Goal: Task Accomplishment & Management: Use online tool/utility

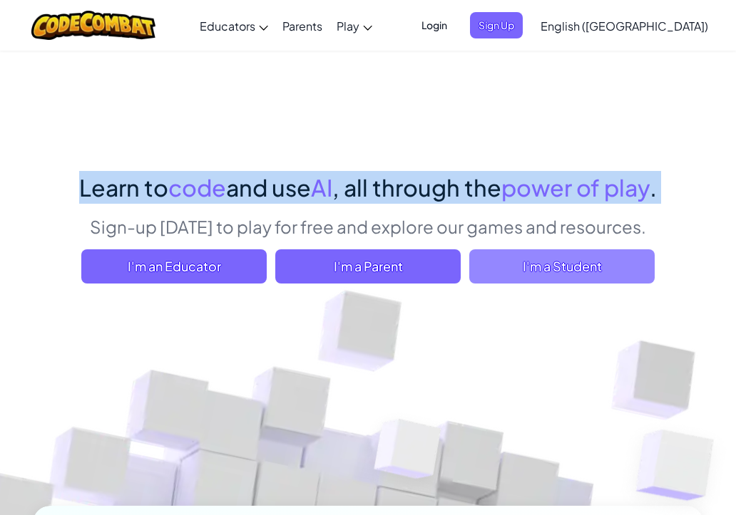
click at [542, 263] on span "I'm a Student" at bounding box center [561, 267] width 185 height 34
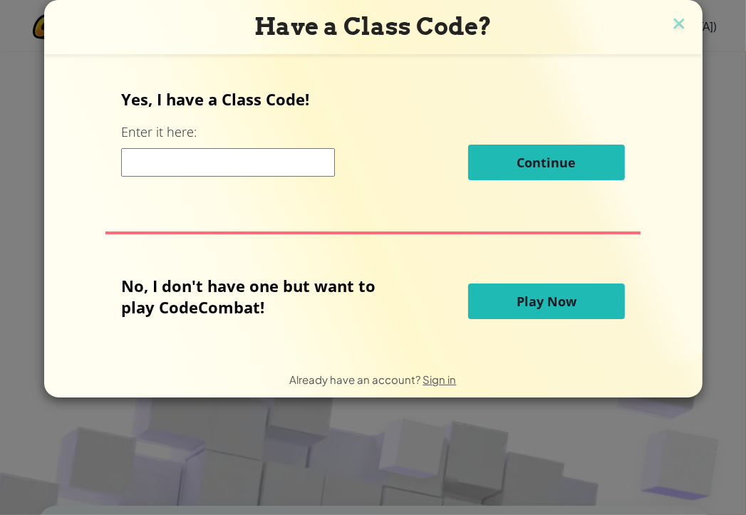
click at [508, 310] on button "Play Now" at bounding box center [546, 302] width 157 height 36
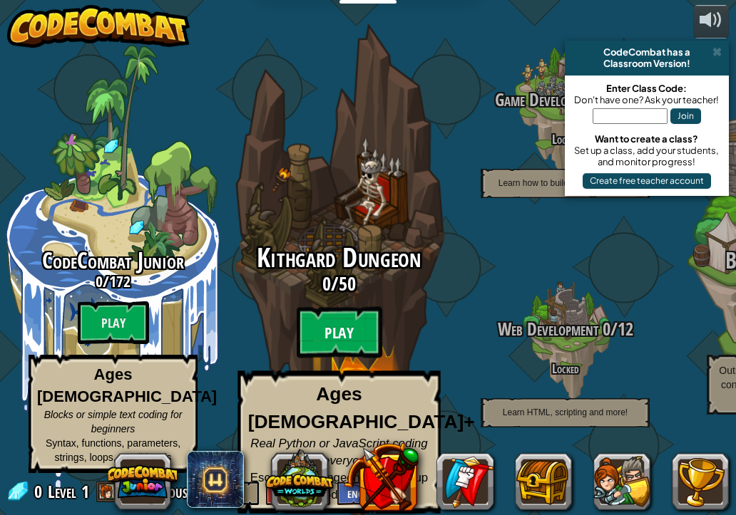
click at [328, 349] on btn "Play" at bounding box center [340, 332] width 86 height 51
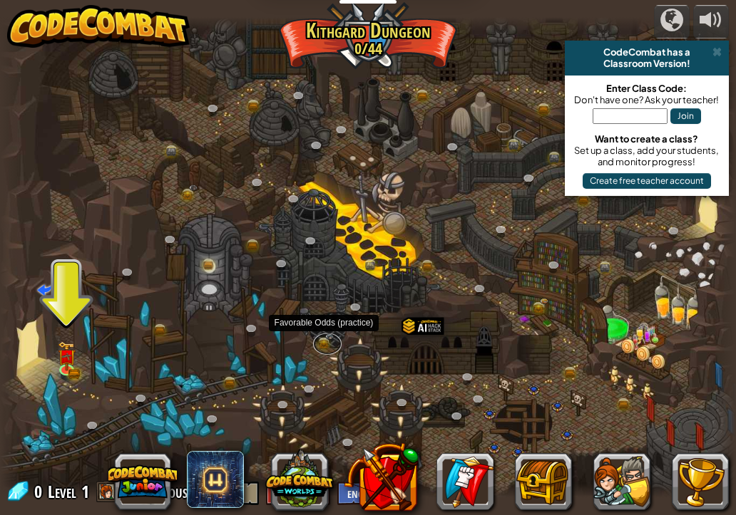
click at [328, 349] on link at bounding box center [327, 343] width 29 height 21
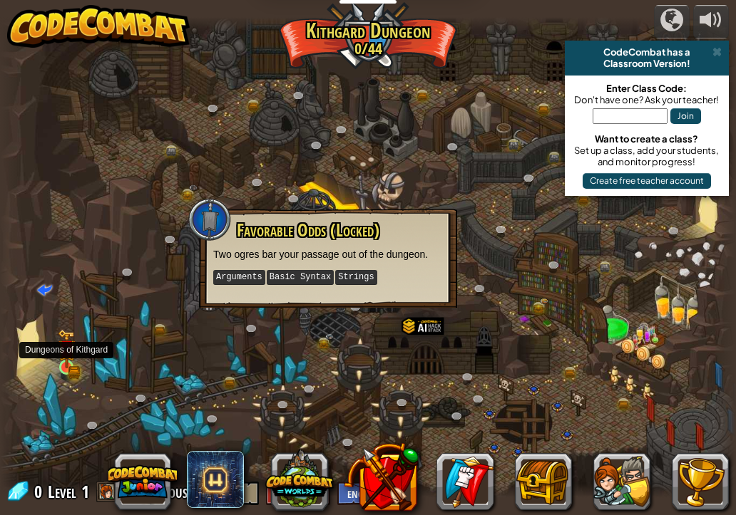
click at [67, 361] on img at bounding box center [67, 348] width 18 height 39
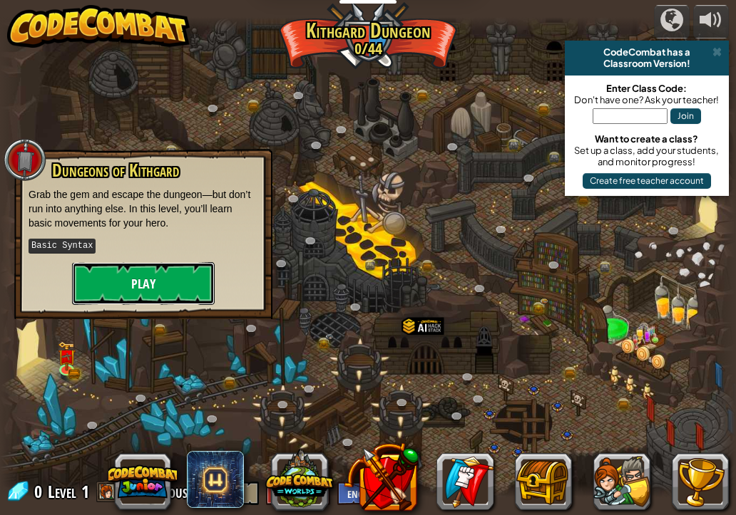
click at [119, 287] on button "Play" at bounding box center [143, 283] width 143 height 43
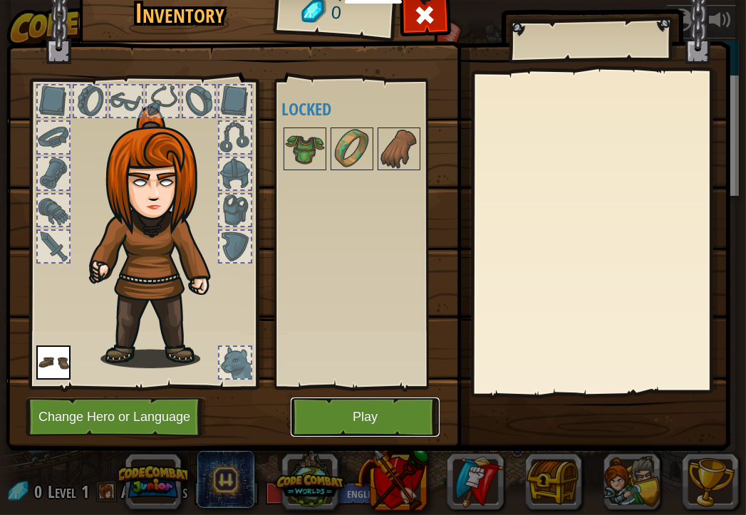
click at [381, 427] on button "Play" at bounding box center [365, 417] width 149 height 39
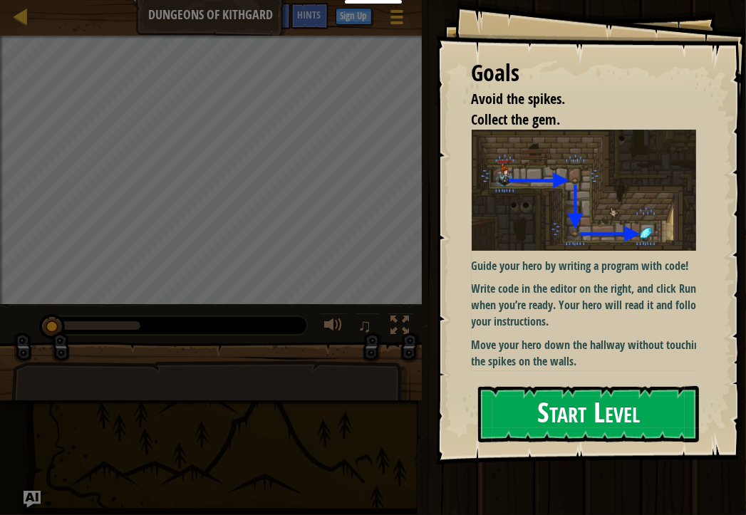
click at [553, 252] on div "Guide your hero by writing a program with code! Write code in the editor on the…" at bounding box center [589, 250] width 235 height 240
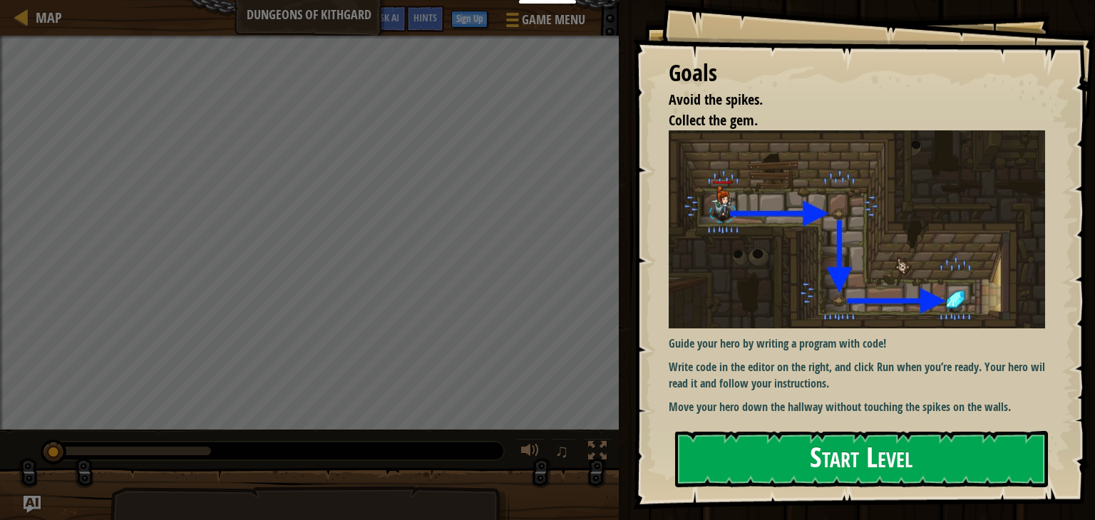
click at [735, 464] on button "Start Level" at bounding box center [861, 459] width 373 height 56
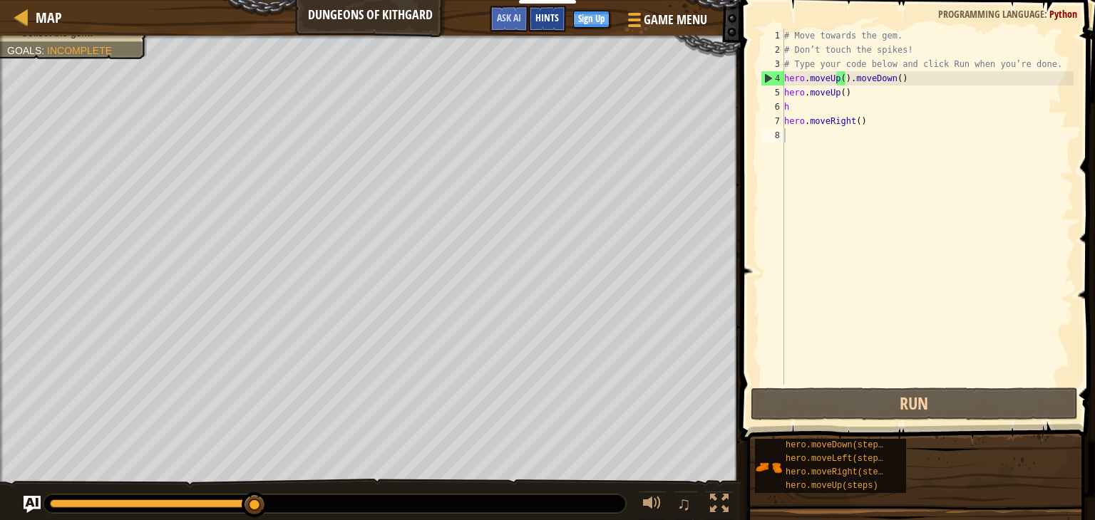
click at [537, 18] on span "Hints" at bounding box center [547, 18] width 24 height 14
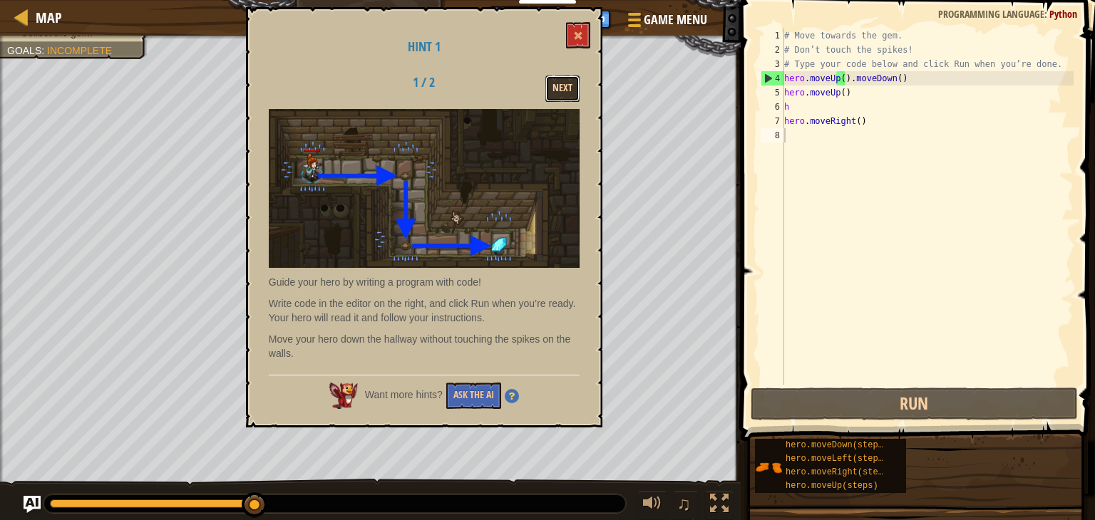
click at [568, 95] on button "Next" at bounding box center [562, 89] width 34 height 26
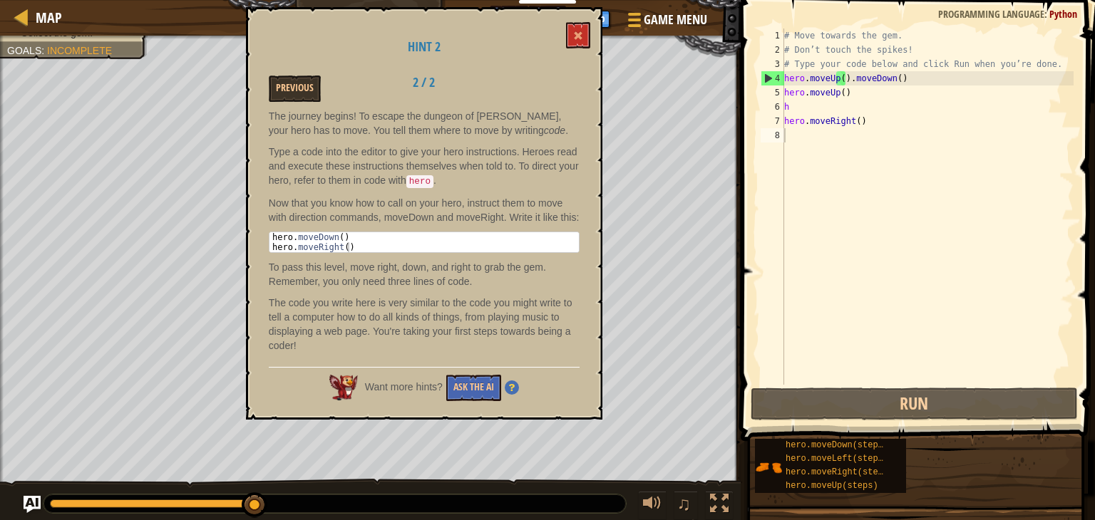
click at [591, 58] on div "Hint 2 Previous 2 / 2 The journey begins! To escape the dungeon of [PERSON_NAME…" at bounding box center [424, 213] width 356 height 413
drag, startPoint x: 591, startPoint y: 58, endPoint x: 566, endPoint y: 26, distance: 41.2
click at [566, 26] on div "Hint 2 Previous 2 / 2 The journey begins! To escape the dungeon of [PERSON_NAME…" at bounding box center [424, 213] width 356 height 413
click at [566, 26] on button at bounding box center [578, 35] width 24 height 26
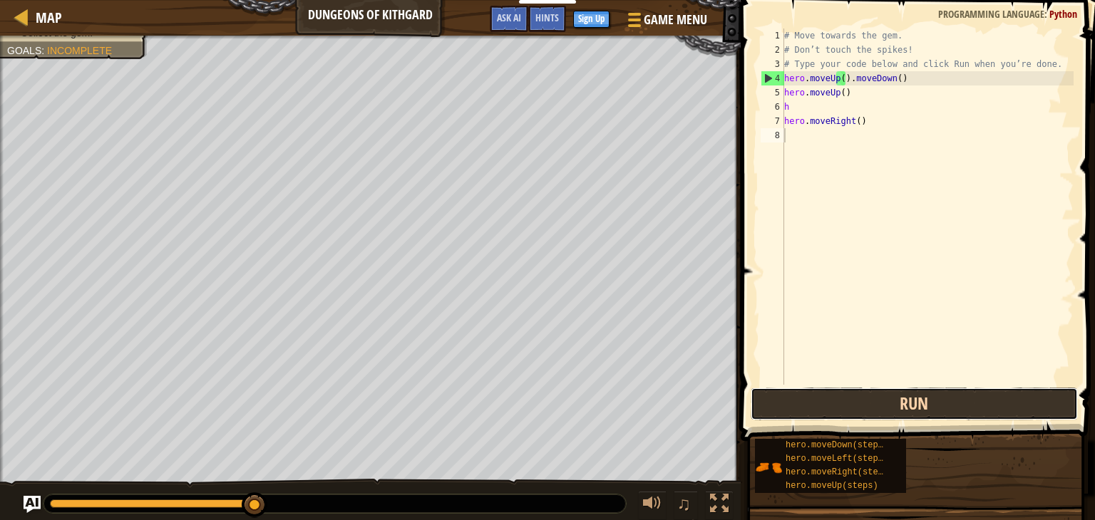
click at [735, 414] on button "Run" at bounding box center [914, 404] width 327 height 33
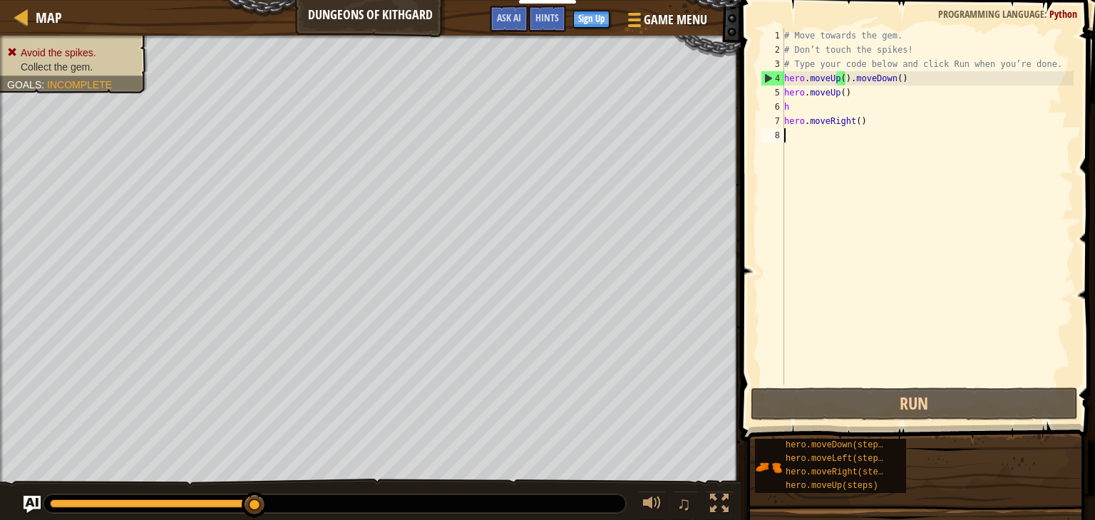
click at [735, 505] on div "Map Dungeons of Kithgard Game Menu Done Sign Up Hints Ask AI 1 הההההההההההההההה…" at bounding box center [547, 260] width 1095 height 520
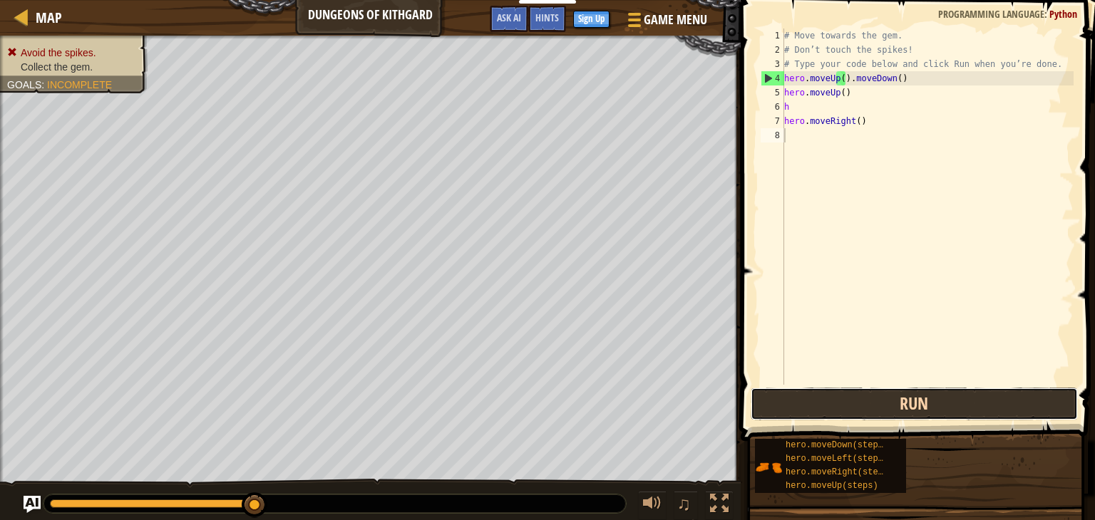
click at [735, 403] on button "Run" at bounding box center [914, 404] width 327 height 33
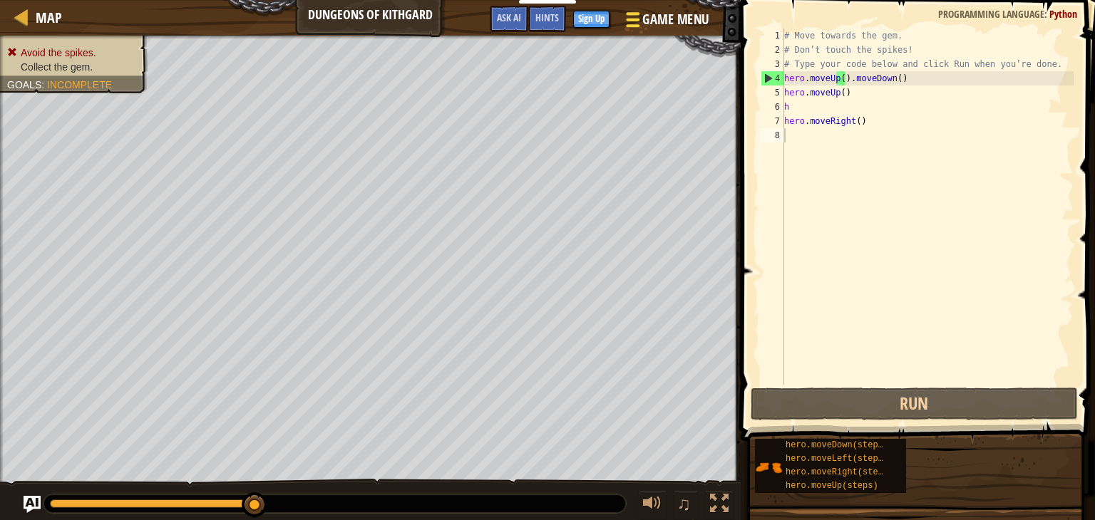
click at [680, 20] on span "Game Menu" at bounding box center [675, 19] width 66 height 19
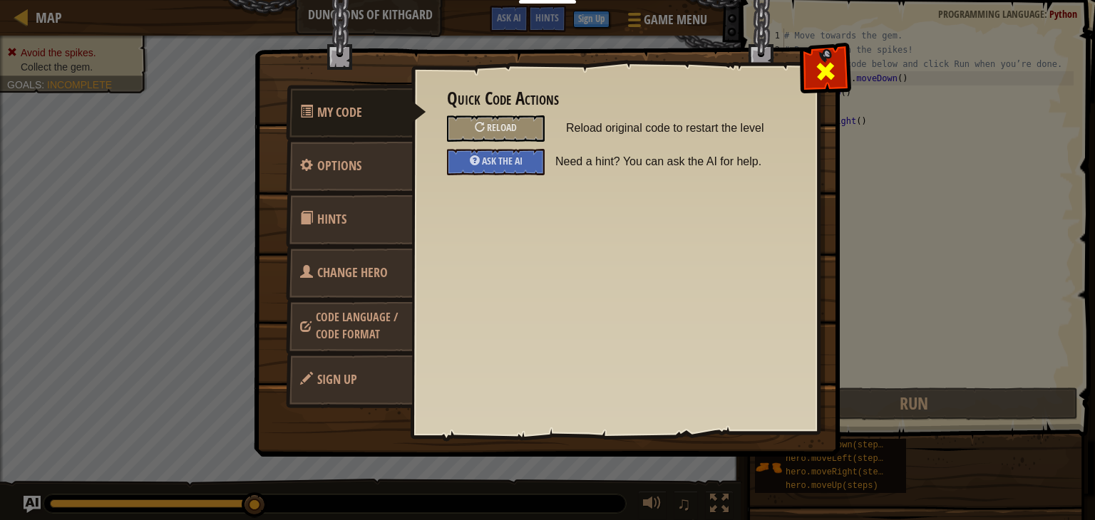
click at [735, 66] on span at bounding box center [825, 71] width 23 height 23
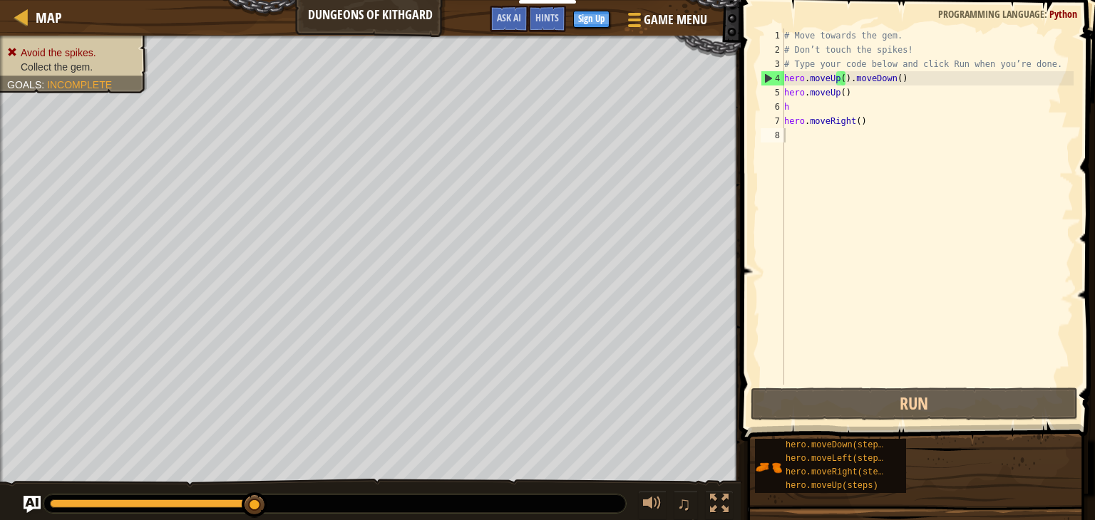
click at [190, 498] on div at bounding box center [334, 504] width 582 height 19
click at [29, 505] on img "Ask AI" at bounding box center [32, 504] width 19 height 19
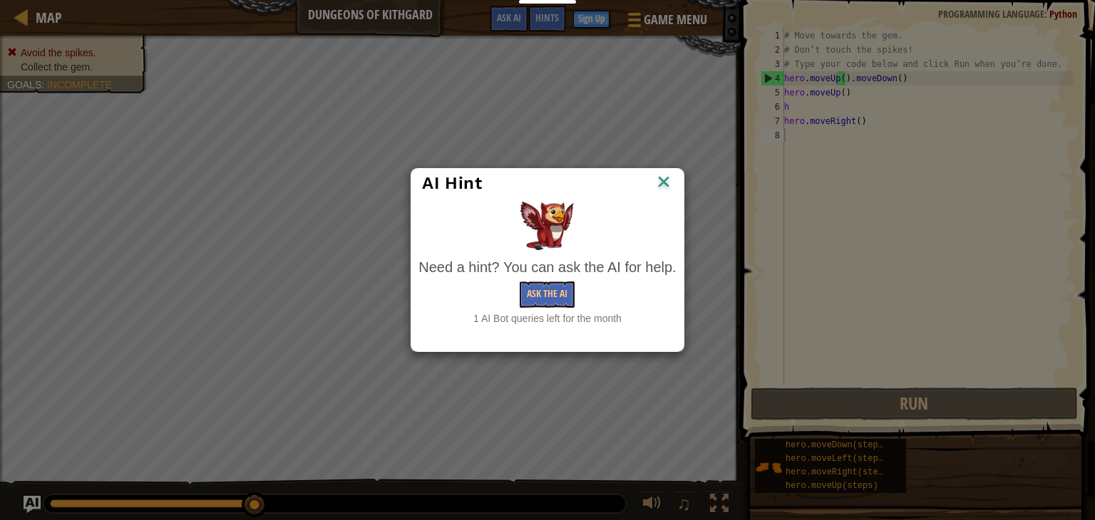
click at [666, 173] on img at bounding box center [663, 183] width 19 height 21
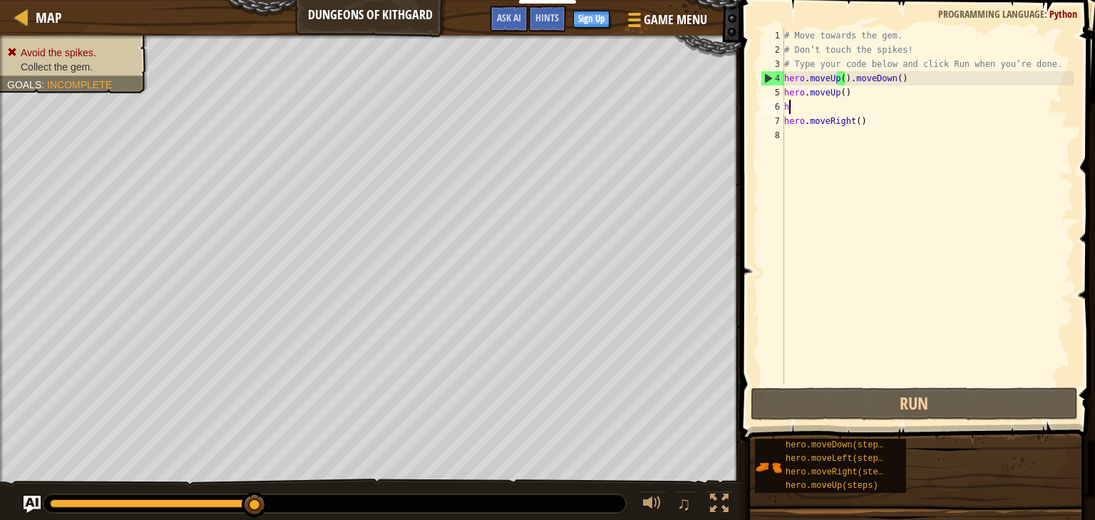
click at [735, 106] on div "# Move towards the gem. # Don’t touch the spikes! # Type your code below and cl…" at bounding box center [927, 221] width 292 height 385
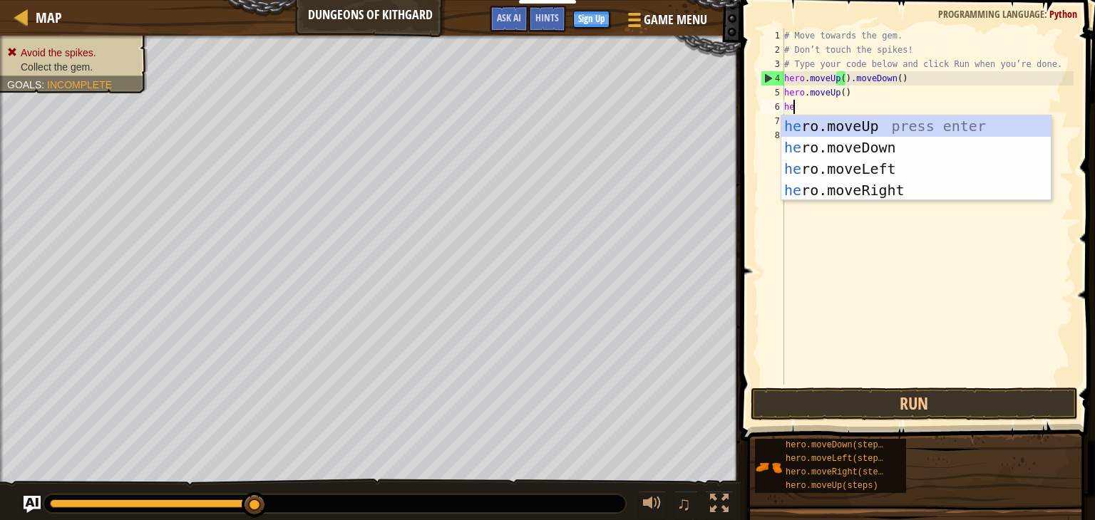
scroll to position [6, 0]
type textarea "her"
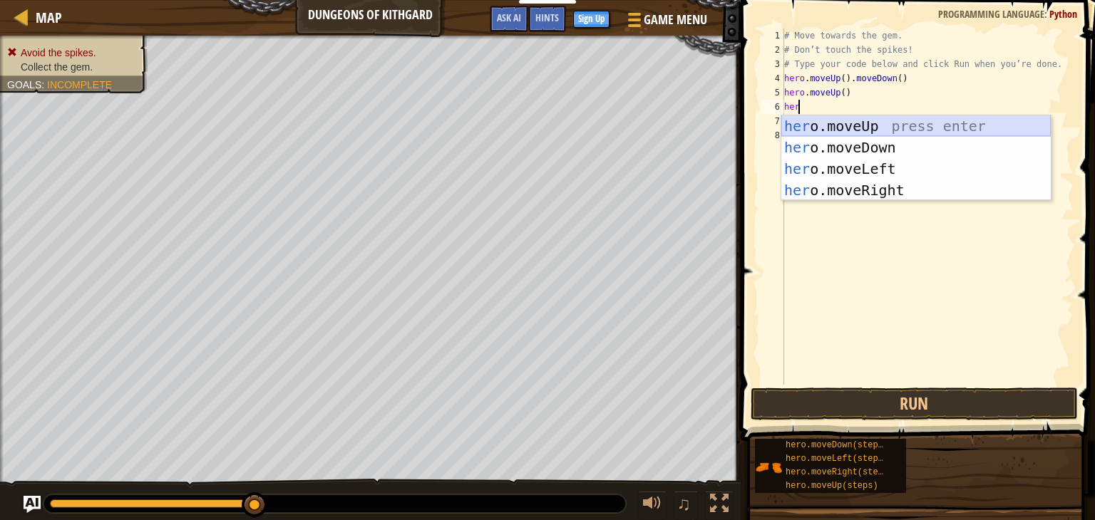
click at [735, 125] on div "her o.moveUp press enter her o.moveDown press enter her o.moveLeft press enter …" at bounding box center [915, 179] width 269 height 128
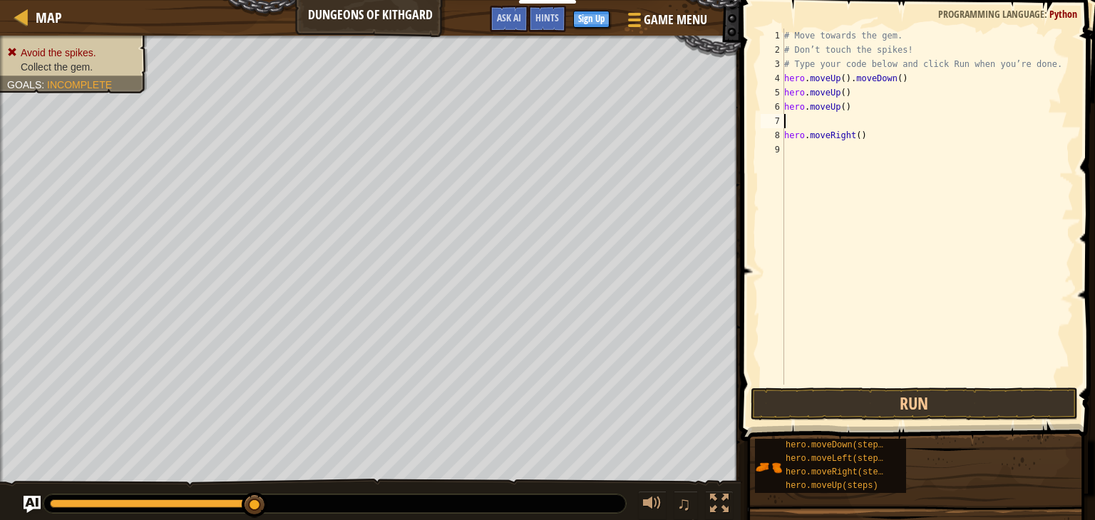
type textarea "h"
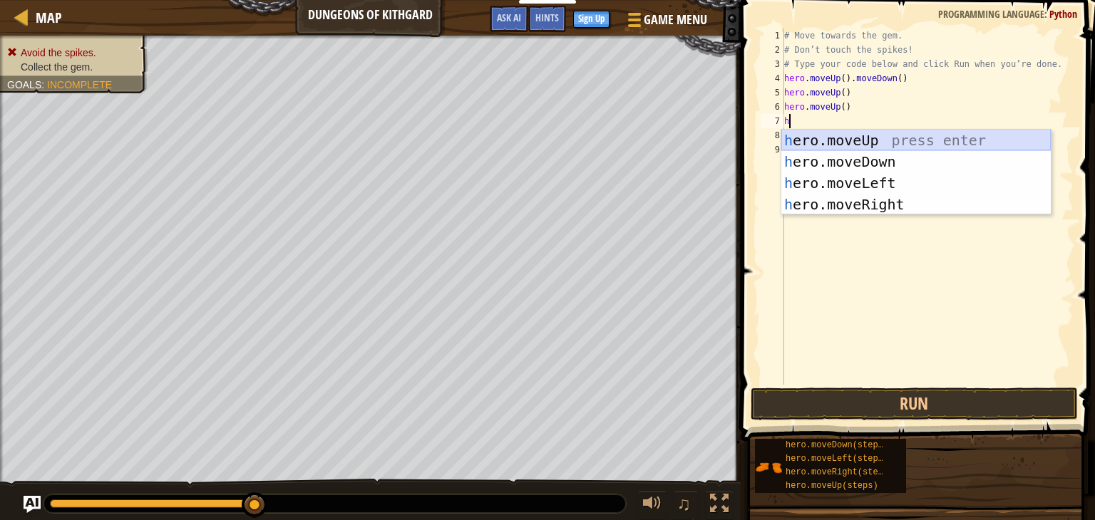
click at [735, 140] on div "h ero.moveUp press enter h ero.moveDown press enter h ero.moveLeft press enter …" at bounding box center [915, 194] width 269 height 128
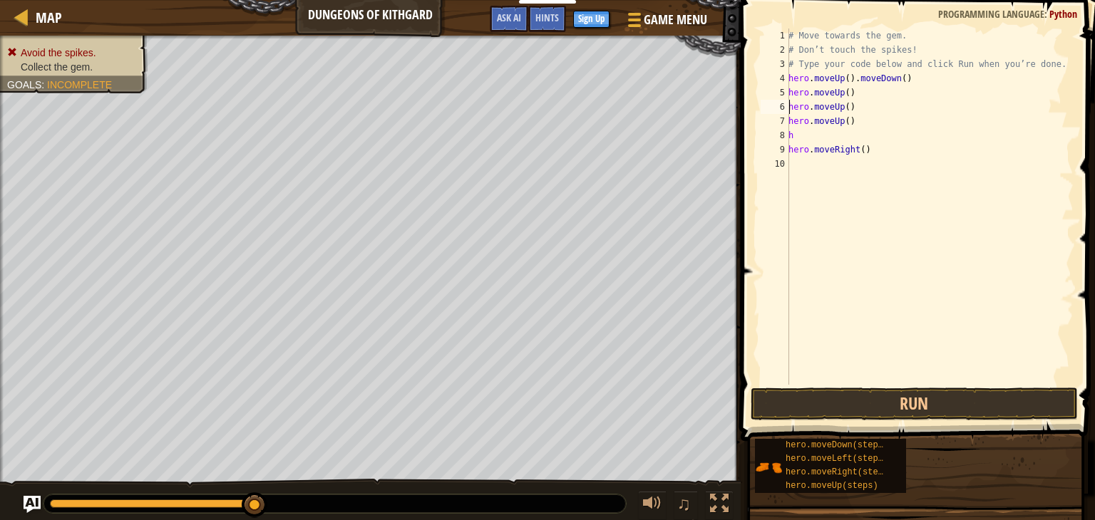
click at [735, 110] on div "# Move towards the gem. # Don’t touch the spikes! # Type your code below and cl…" at bounding box center [930, 221] width 288 height 385
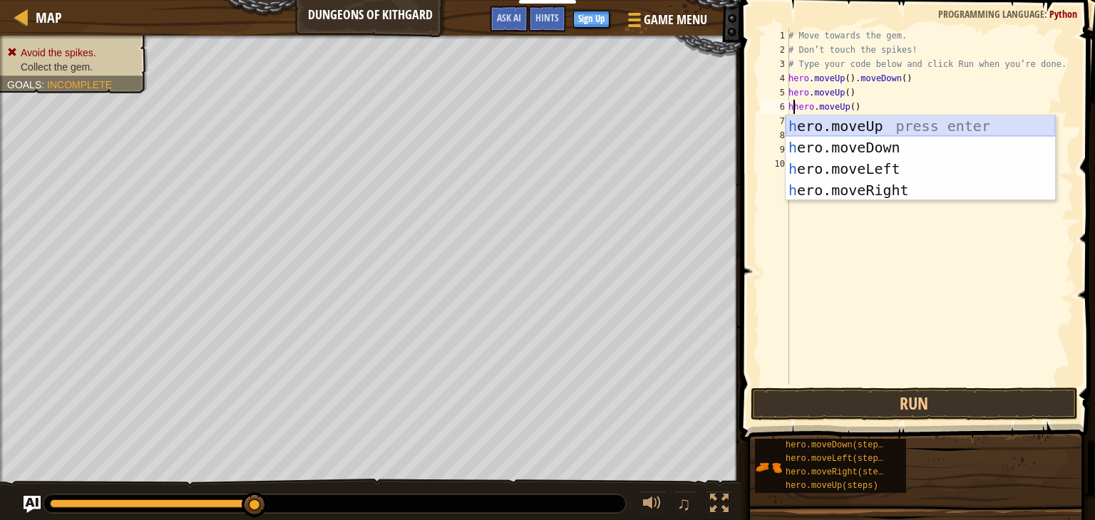
click at [735, 129] on div "h ero.moveUp press enter h ero.moveDown press enter h ero.moveLeft press enter …" at bounding box center [920, 179] width 269 height 128
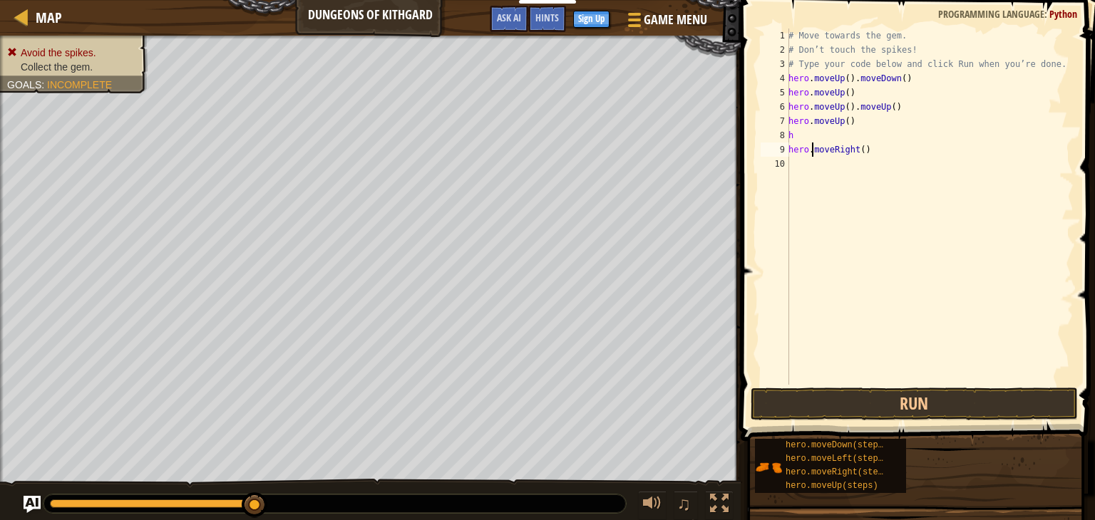
click at [735, 144] on div "# Move towards the gem. # Don’t touch the spikes! # Type your code below and cl…" at bounding box center [930, 221] width 288 height 385
click at [735, 139] on div "# Move towards the gem. # Don’t touch the spikes! # Type your code below and cl…" at bounding box center [930, 221] width 288 height 385
type textarea "hv"
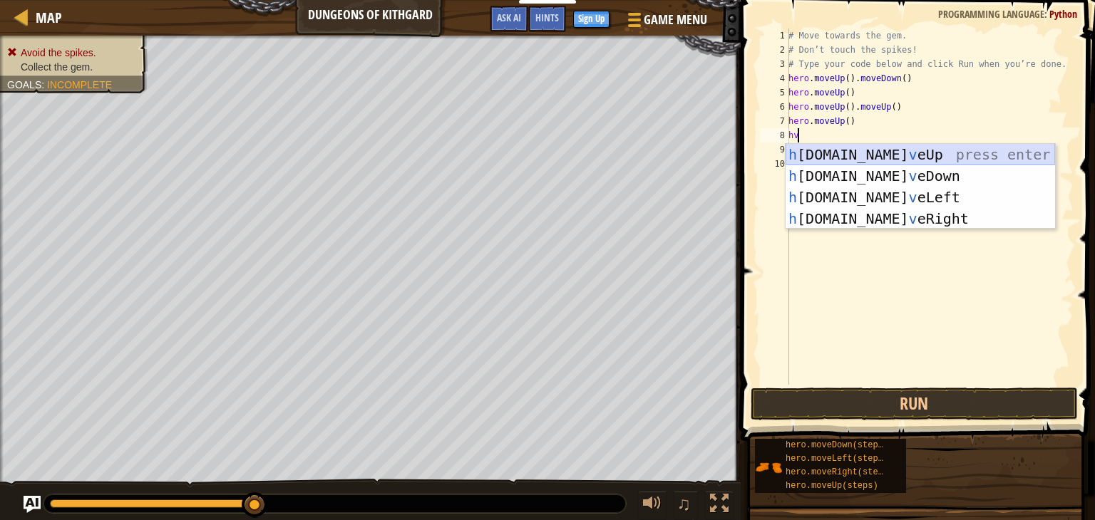
click at [735, 150] on div "h [DOMAIN_NAME] v eUp press enter h [DOMAIN_NAME] v eDown press enter h [DOMAIN…" at bounding box center [920, 208] width 269 height 128
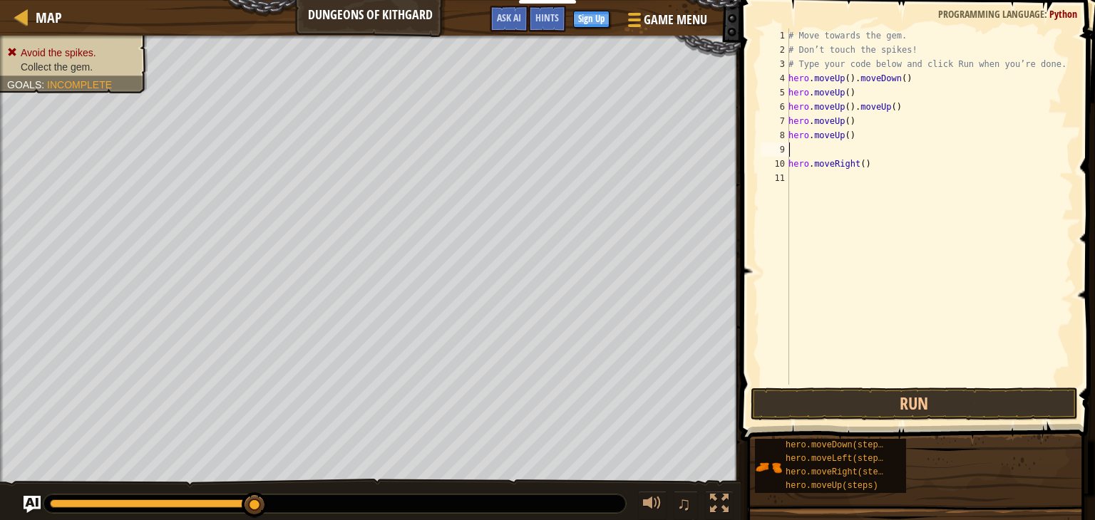
click at [735, 144] on div "# Move towards the gem. # Don’t touch the spikes! # Type your code below and cl…" at bounding box center [930, 221] width 288 height 385
type textarea "h"
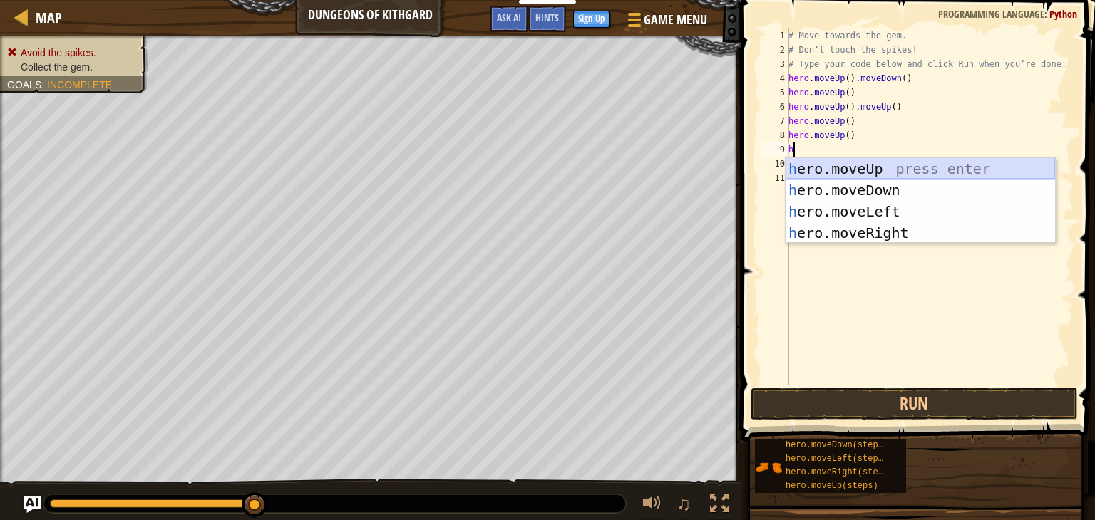
click at [735, 172] on div "h ero.moveUp press enter h ero.moveDown press enter h ero.moveLeft press enter …" at bounding box center [920, 222] width 269 height 128
